Goal: Find specific page/section: Find specific page/section

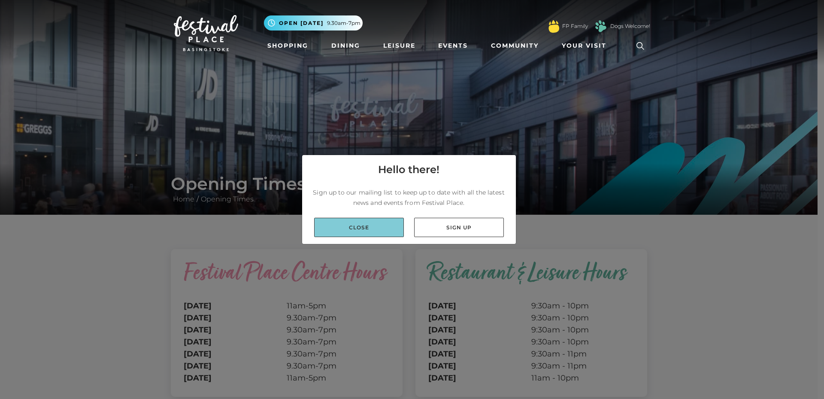
click at [356, 228] on link "Close" at bounding box center [359, 227] width 90 height 19
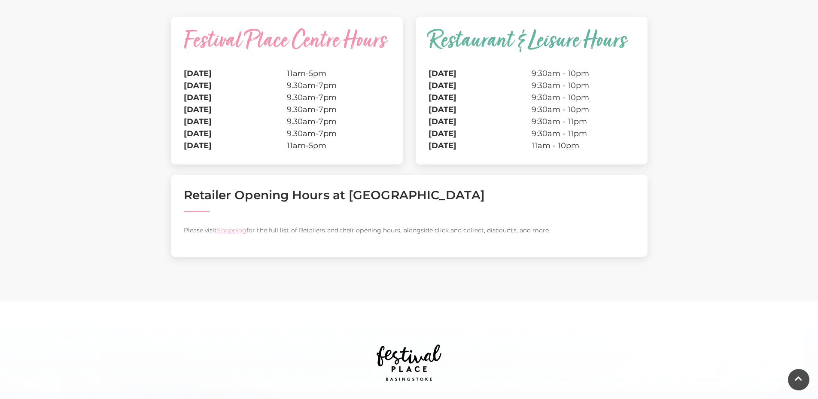
scroll to position [309, 0]
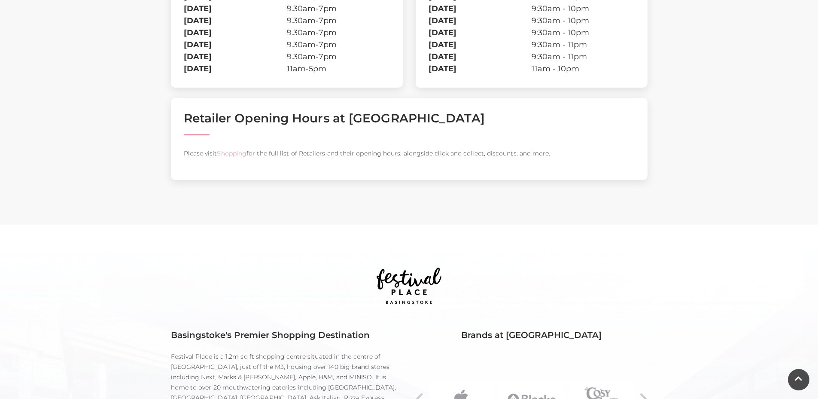
click at [240, 155] on link "Shopping" at bounding box center [232, 153] width 30 height 8
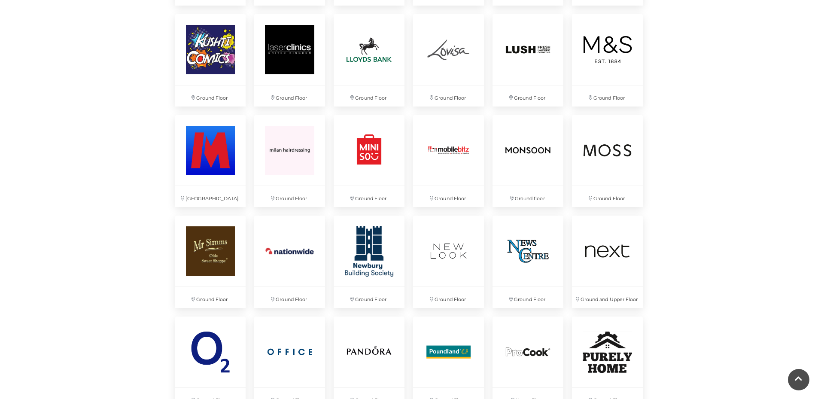
scroll to position [1375, 0]
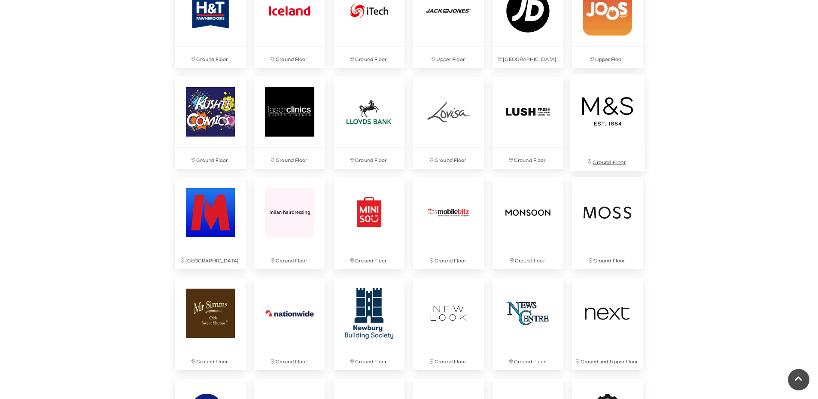
click at [612, 115] on img at bounding box center [607, 111] width 74 height 74
